Goal: Navigation & Orientation: Find specific page/section

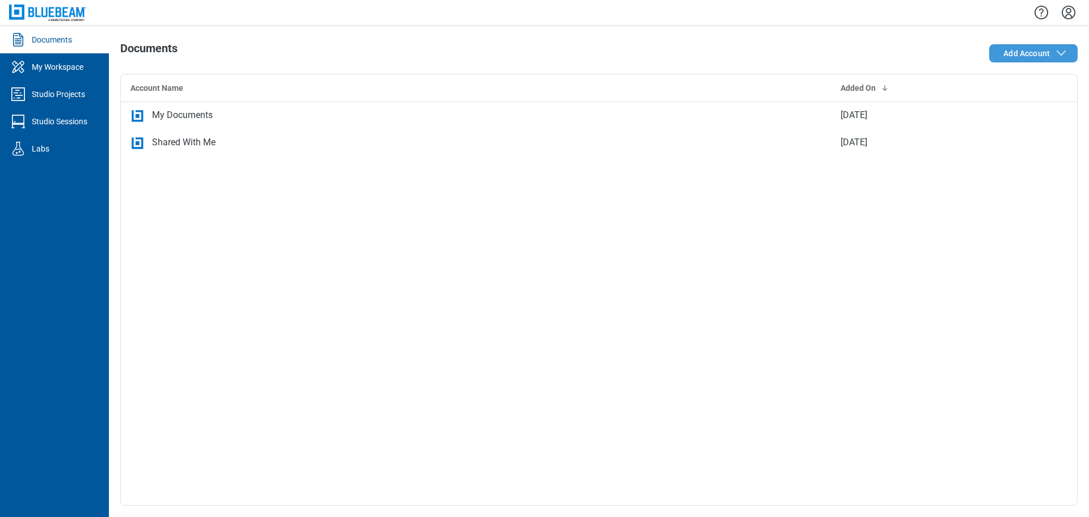
click at [1009, 56] on span "Add Account" at bounding box center [1026, 53] width 47 height 11
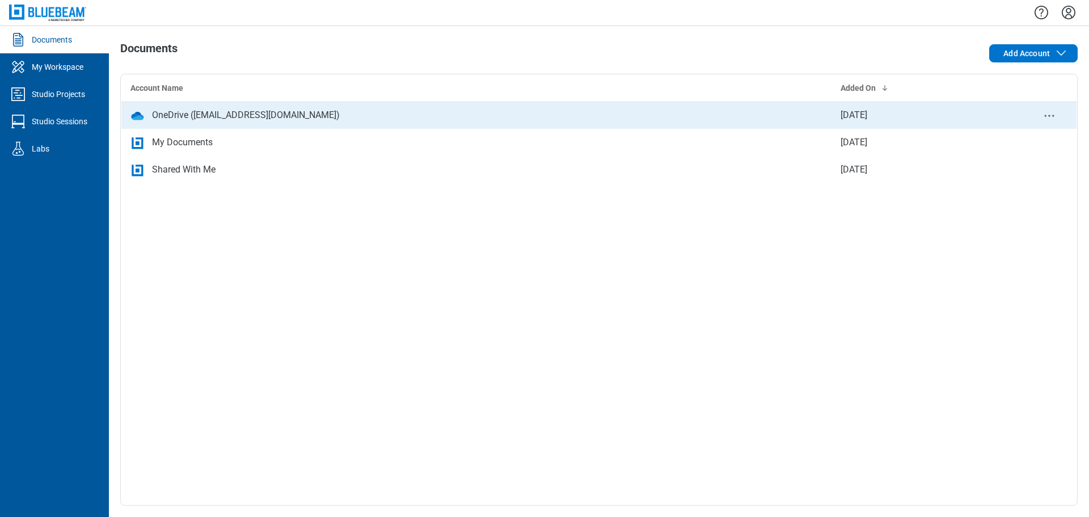
click at [330, 119] on div "OneDrive (testbbcldautomation@gmail.com)" at bounding box center [246, 115] width 188 height 14
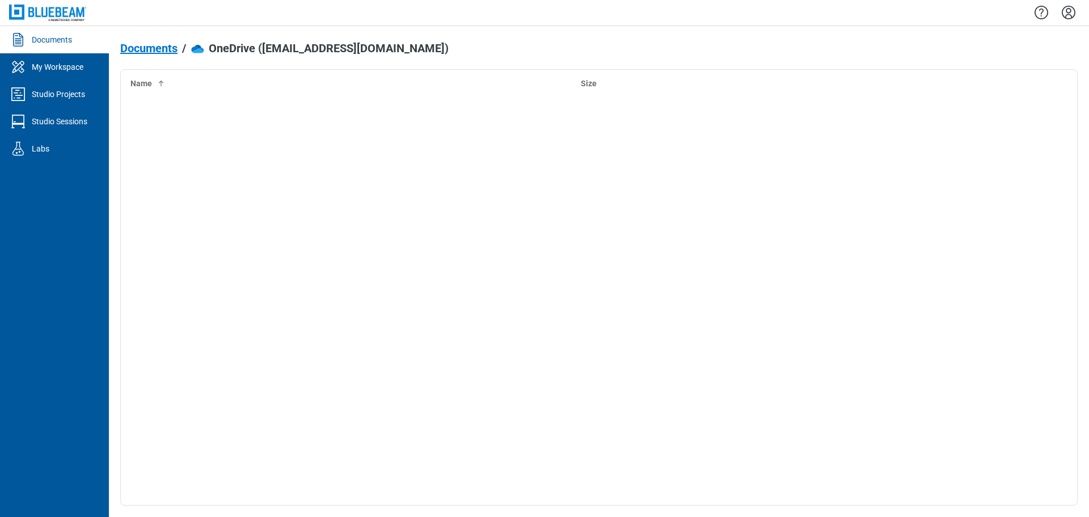
click at [174, 45] on span "Documents" at bounding box center [148, 48] width 57 height 12
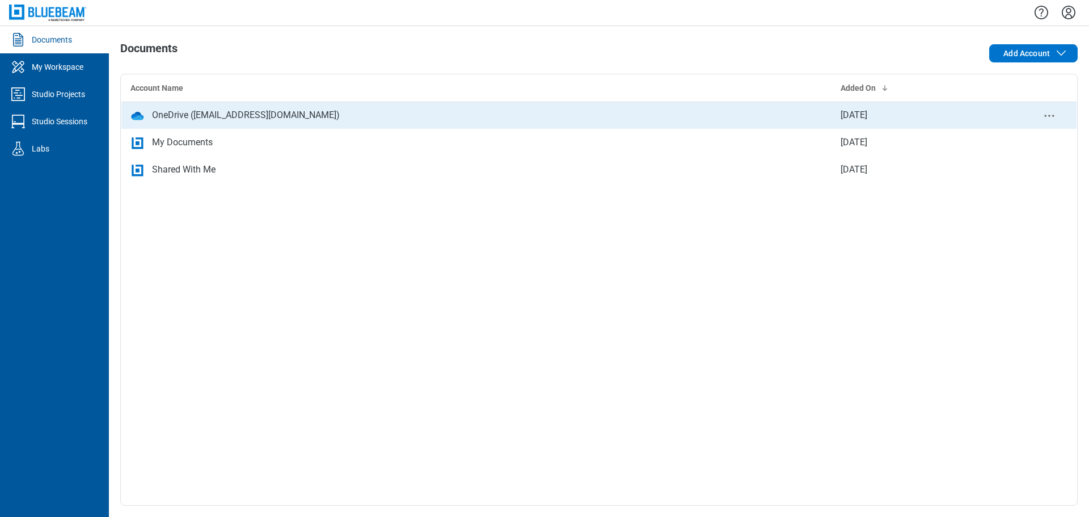
click at [295, 109] on div "OneDrive (testbbcldautomation@gmail.com)" at bounding box center [246, 115] width 188 height 14
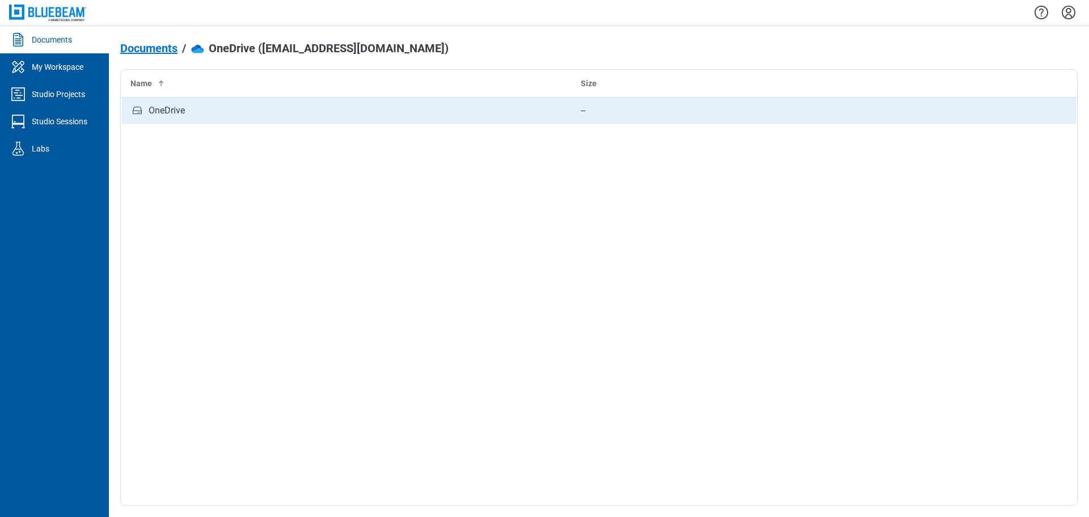
click at [201, 111] on div "OneDrive" at bounding box center [346, 110] width 432 height 15
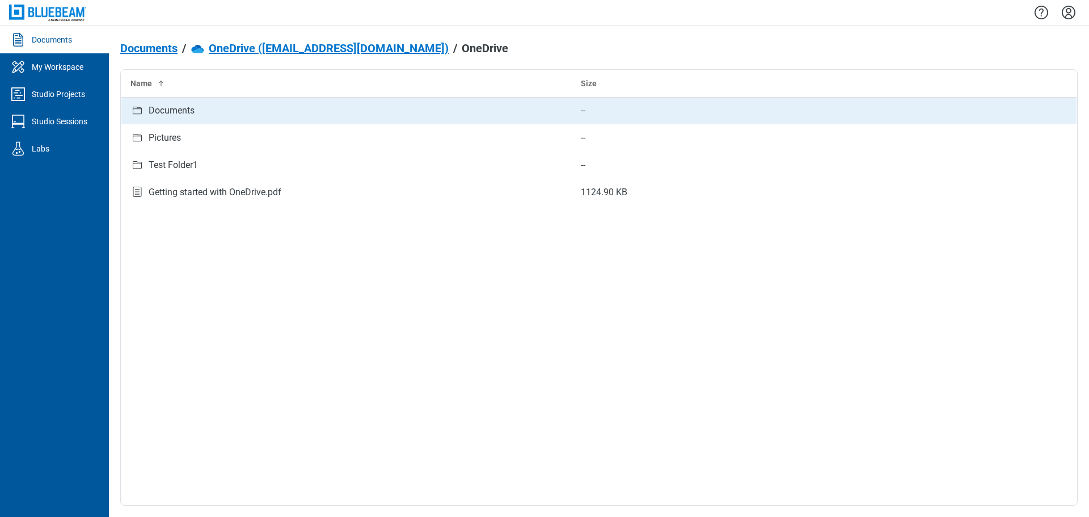
click at [168, 105] on div "Documents" at bounding box center [172, 111] width 46 height 14
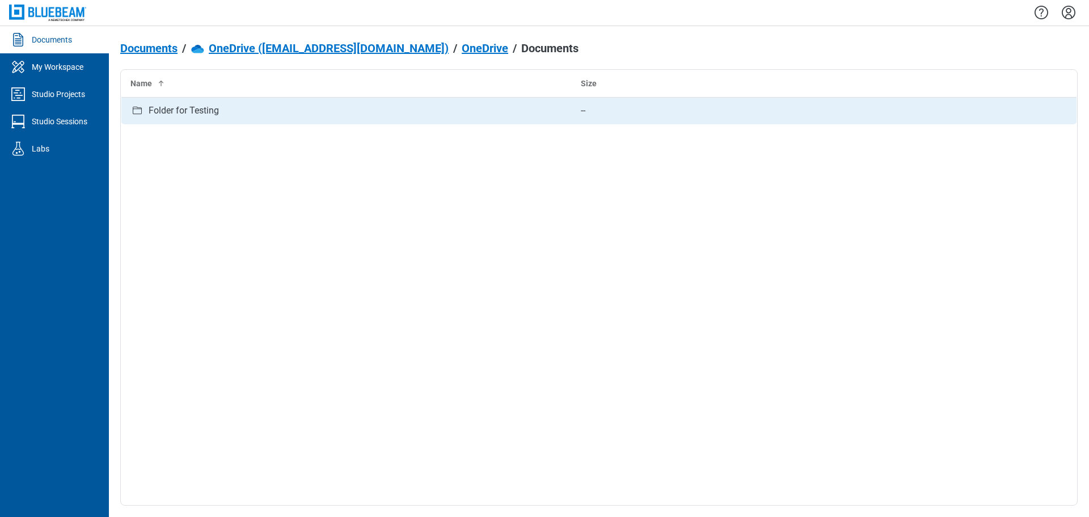
click at [210, 112] on div "Folder for Testing" at bounding box center [184, 111] width 70 height 14
